Goal: Go to known website: Access a specific website the user already knows

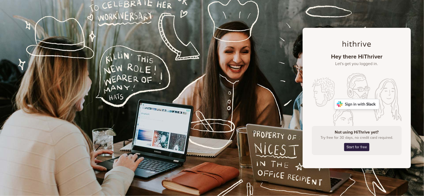
click at [352, 100] on img at bounding box center [356, 104] width 45 height 10
